Goal: Task Accomplishment & Management: Use online tool/utility

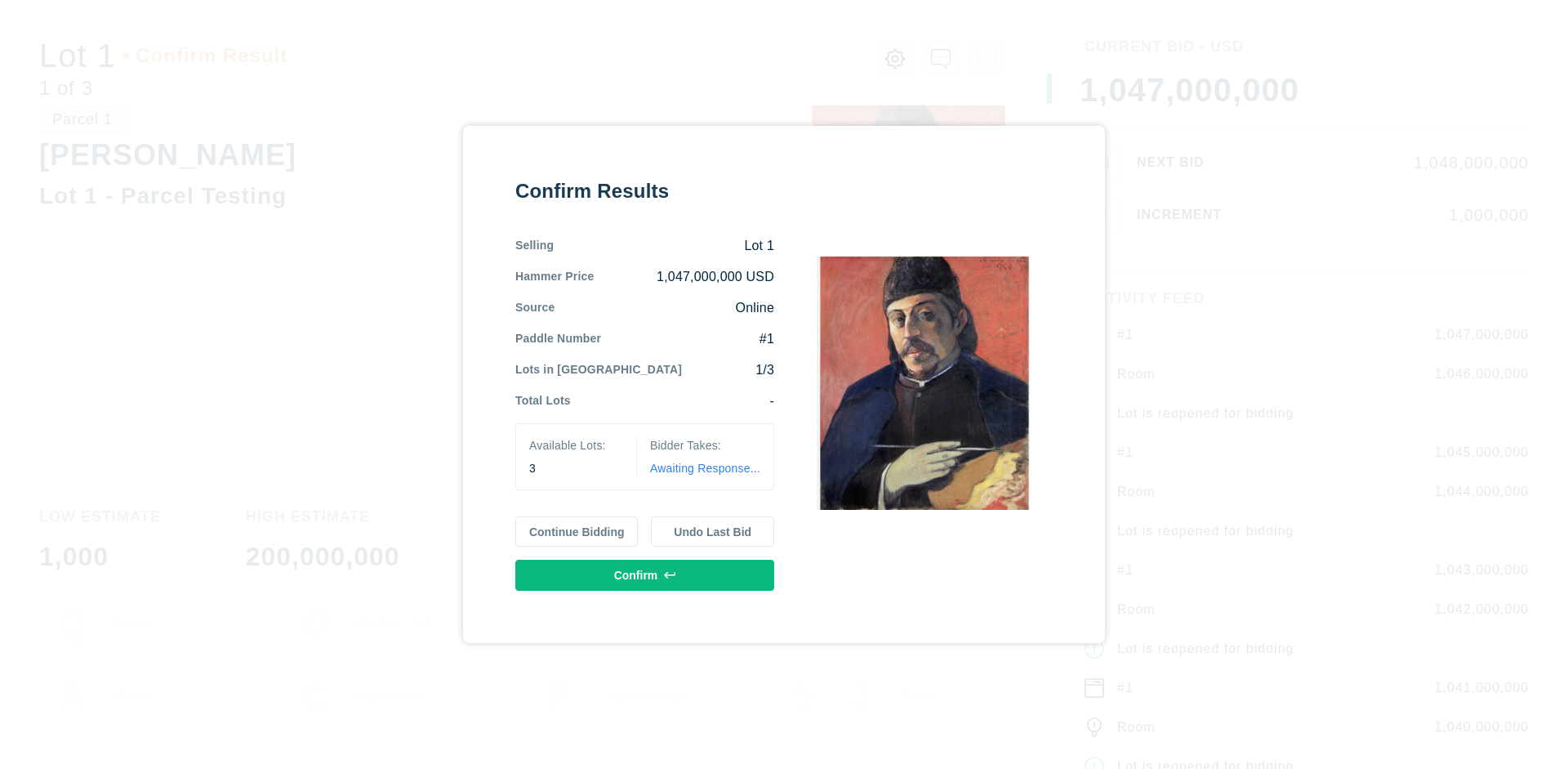
click at [577, 531] on button "Continue Bidding" at bounding box center [577, 532] width 123 height 31
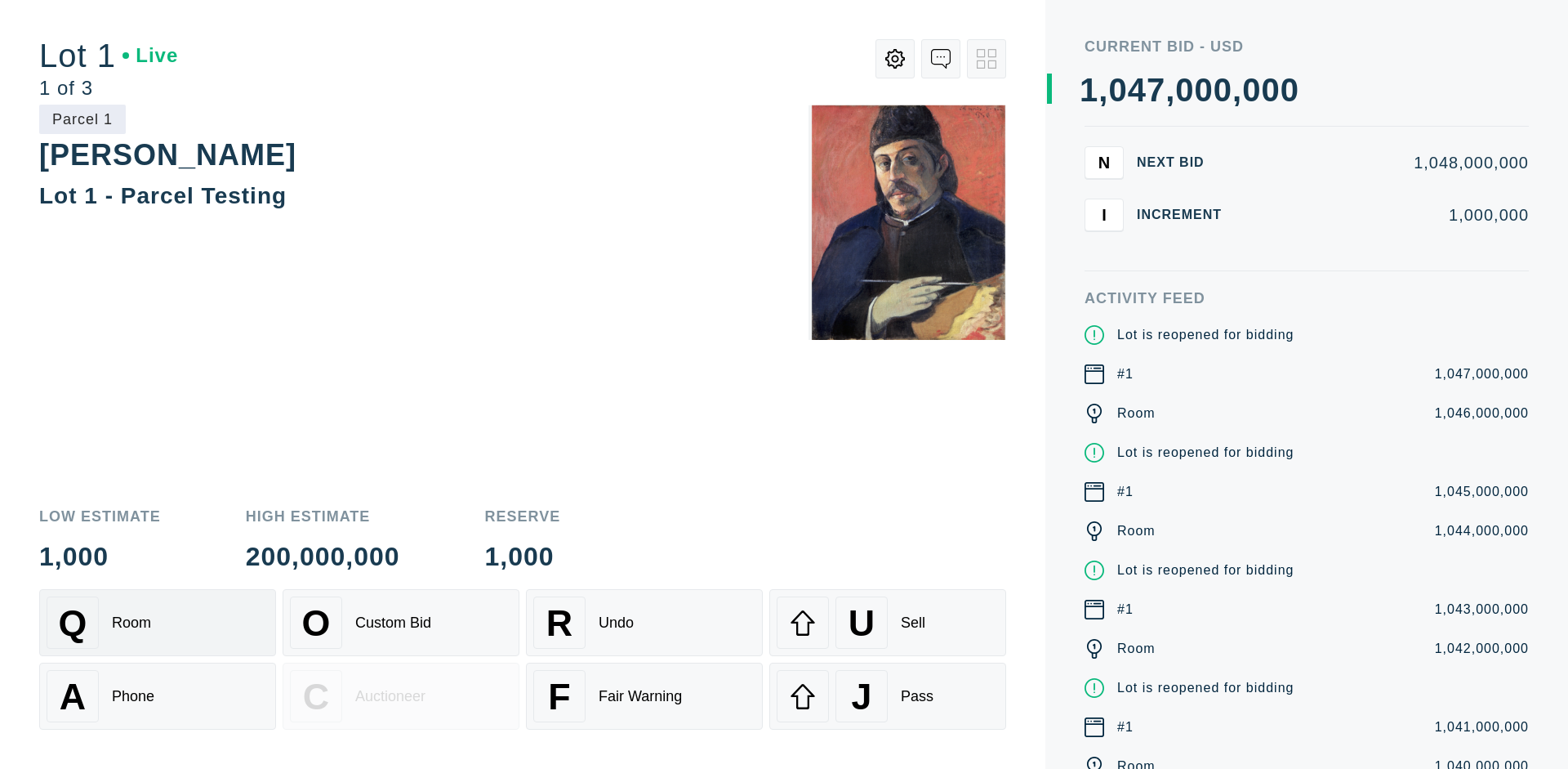
click at [158, 622] on div "Q Room" at bounding box center [157, 622] width 222 height 52
